Goal: Navigation & Orientation: Find specific page/section

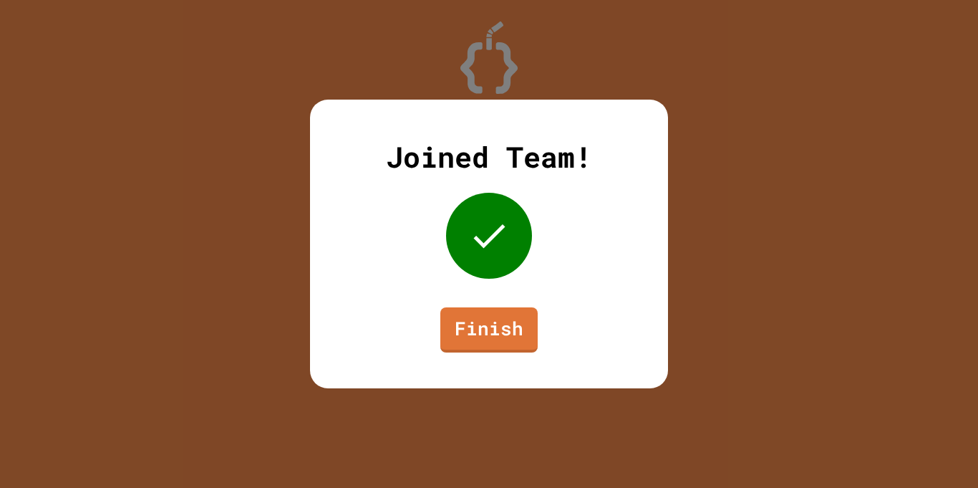
click at [476, 317] on link "Finish" at bounding box center [488, 329] width 97 height 45
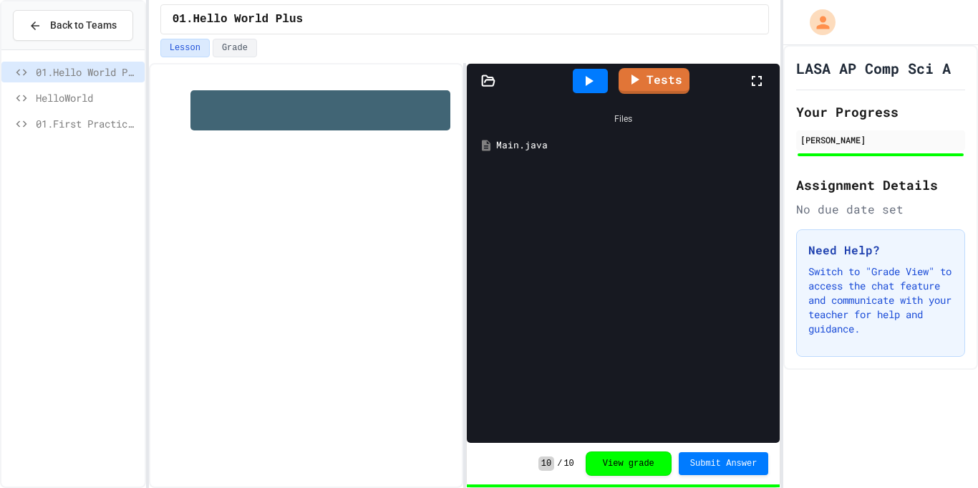
click at [46, 11] on button "Back to Teams" at bounding box center [73, 25] width 120 height 31
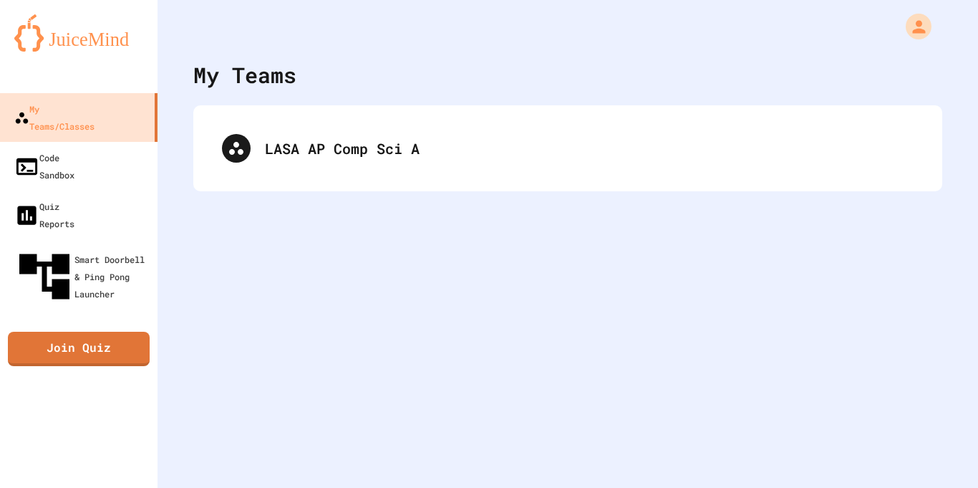
click at [916, 11] on button "My Account" at bounding box center [918, 26] width 33 height 33
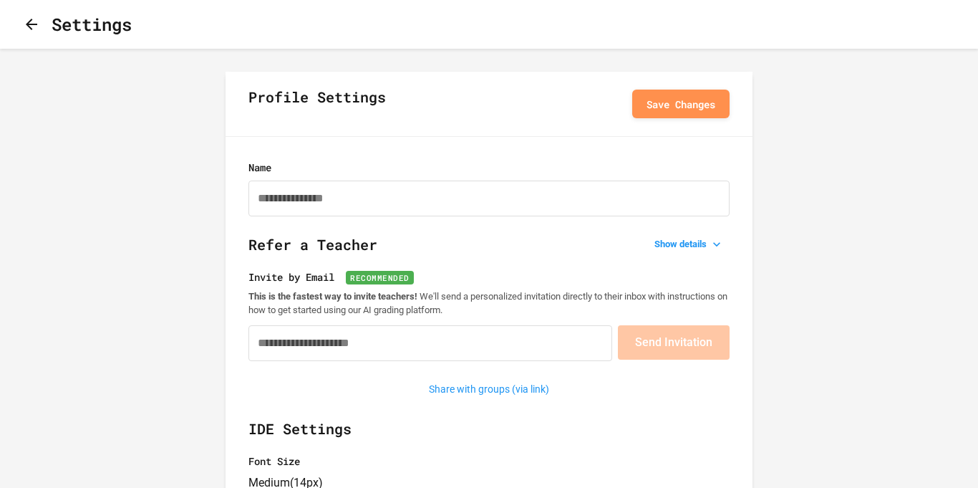
type input "**********"
click at [80, 34] on h1 "Settings" at bounding box center [92, 24] width 80 height 26
click at [27, 24] on button "button" at bounding box center [31, 25] width 17 height 18
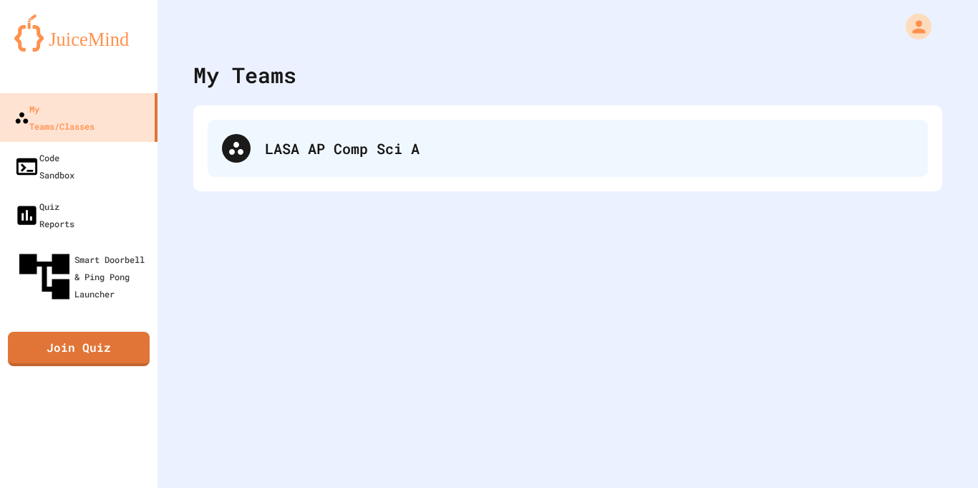
click at [255, 154] on div "LASA AP Comp Sci A" at bounding box center [568, 148] width 720 height 57
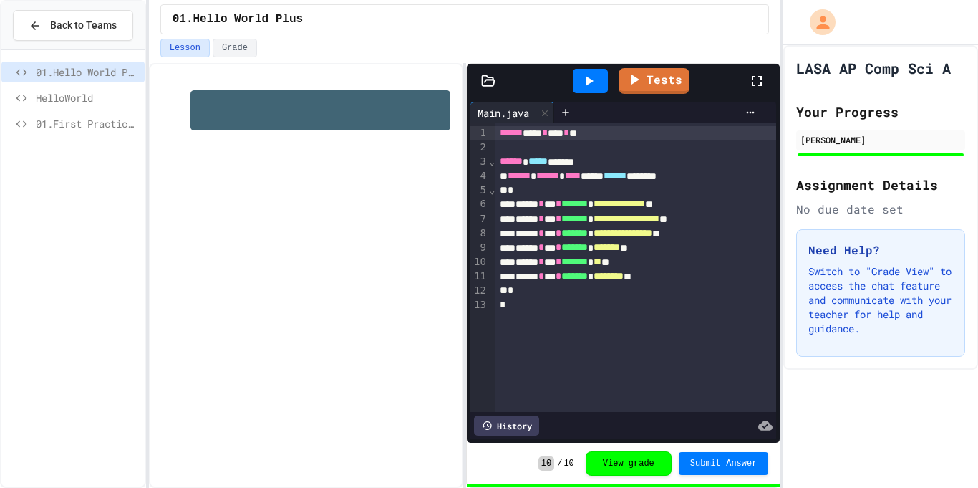
click at [62, 124] on span "01.First Practice!" at bounding box center [87, 123] width 103 height 15
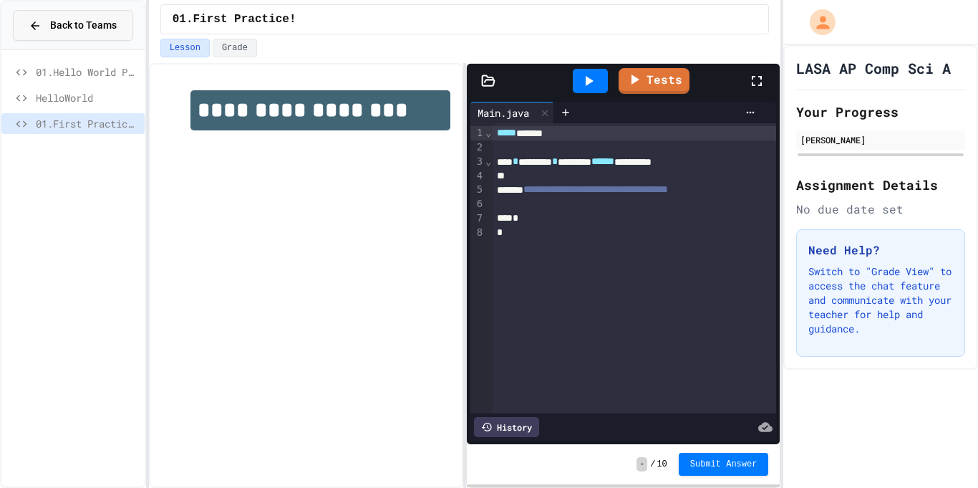
click at [86, 18] on span "Back to Teams" at bounding box center [83, 25] width 67 height 15
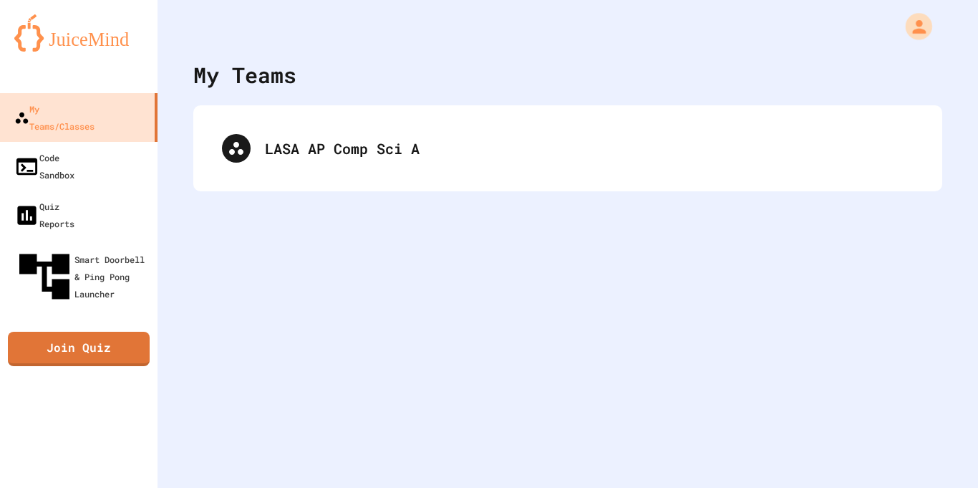
click at [915, 26] on icon "My Account" at bounding box center [919, 26] width 20 height 20
